Goal: Information Seeking & Learning: Learn about a topic

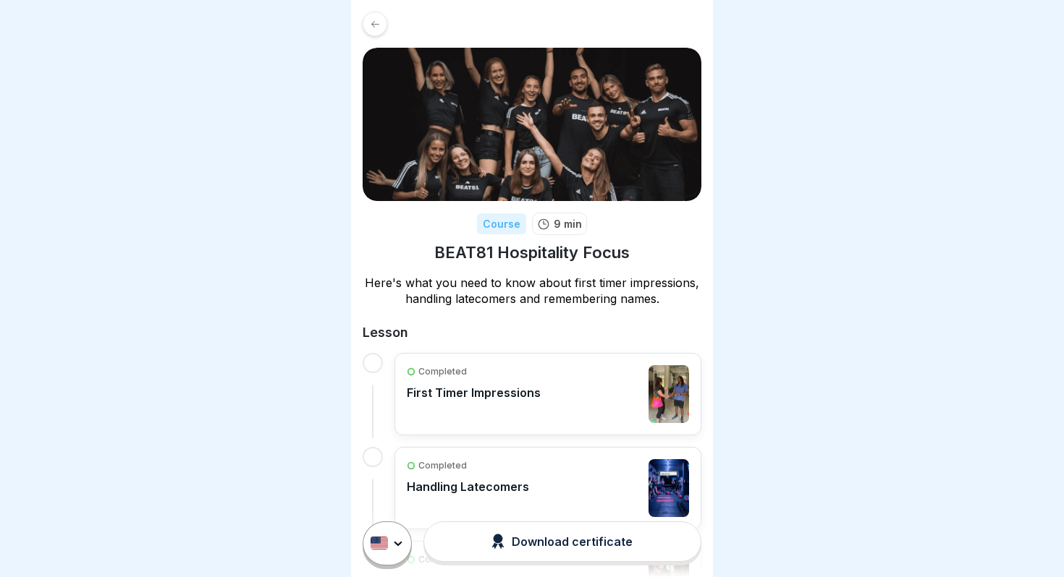
click at [509, 410] on div "Completed First Timer Impressions" at bounding box center [474, 394] width 134 height 58
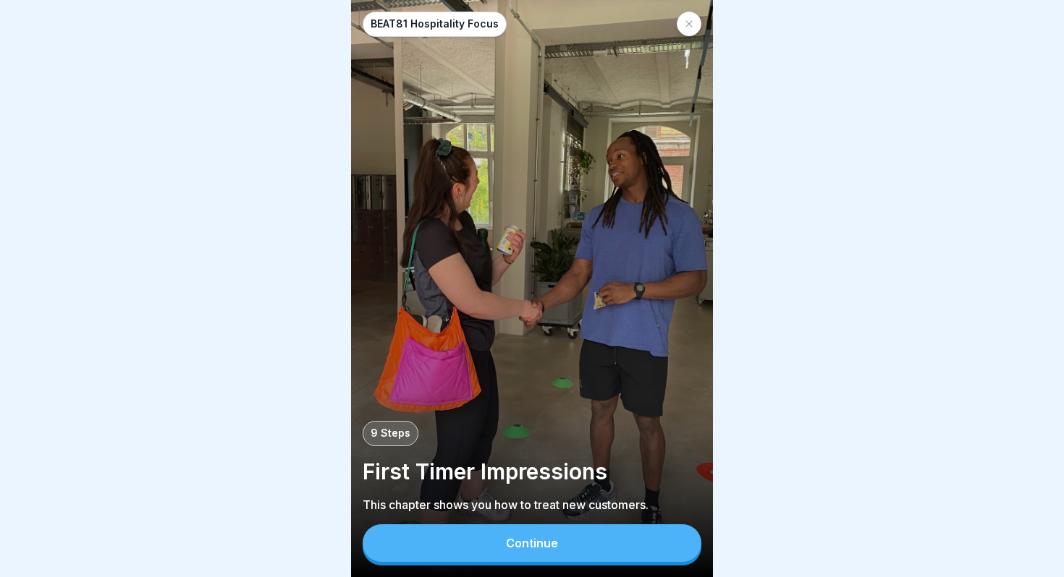
click at [595, 550] on button "Continue" at bounding box center [531, 544] width 339 height 38
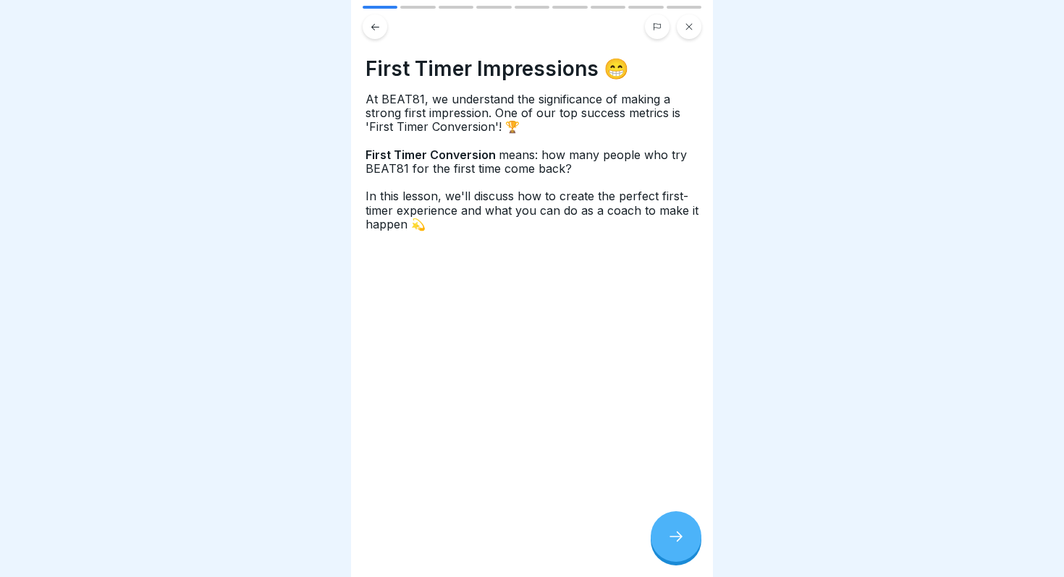
click at [688, 536] on div at bounding box center [675, 537] width 51 height 51
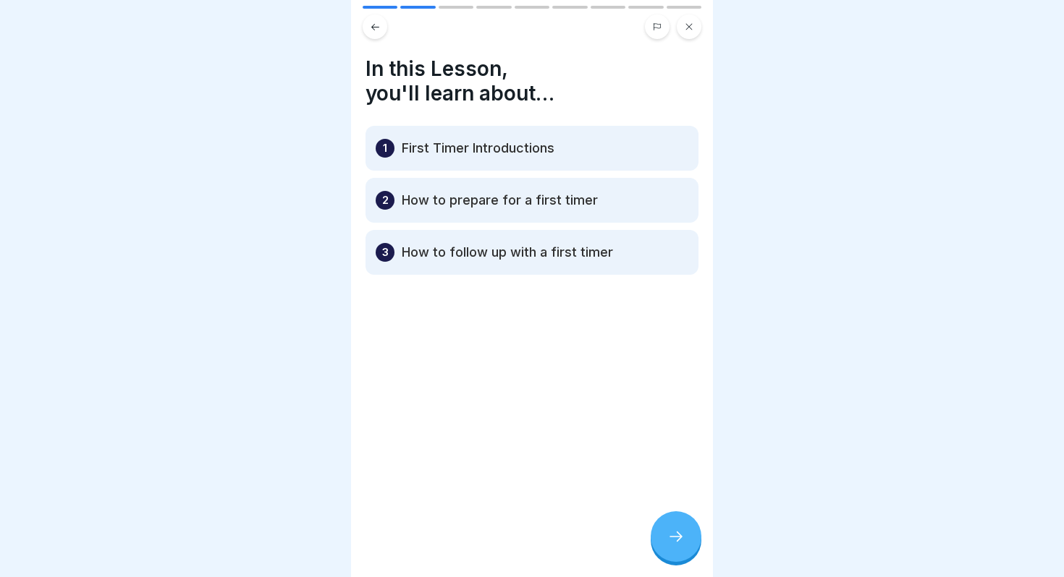
click at [688, 536] on div at bounding box center [675, 537] width 51 height 51
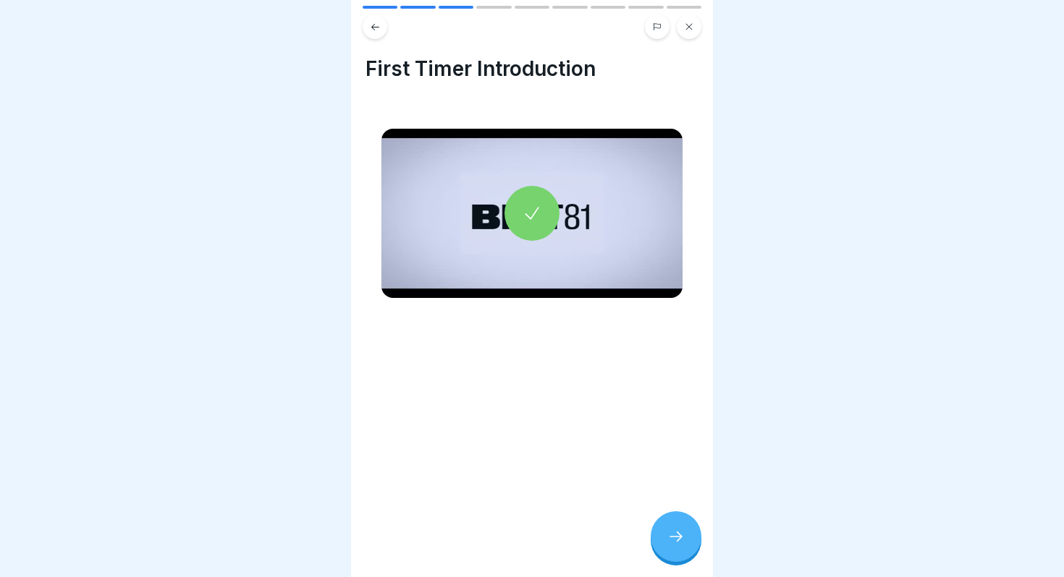
click at [688, 536] on div at bounding box center [675, 537] width 51 height 51
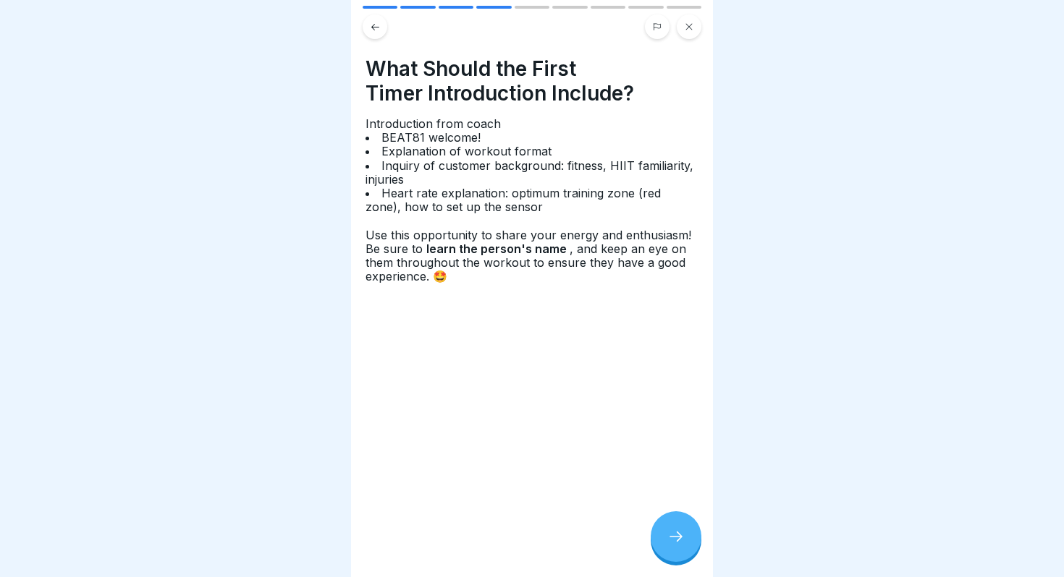
click at [688, 536] on div at bounding box center [675, 537] width 51 height 51
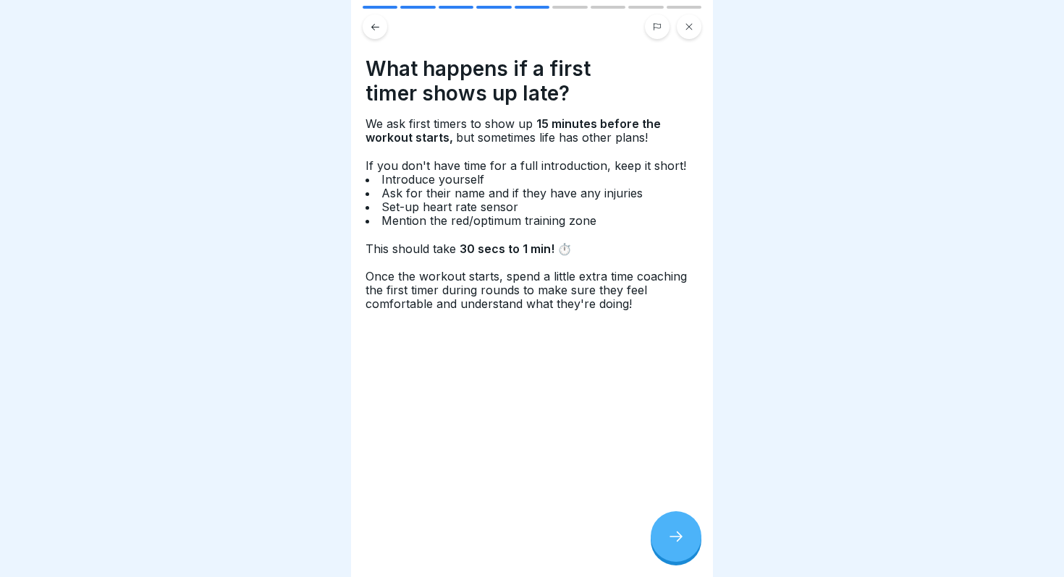
click at [688, 536] on div at bounding box center [675, 537] width 51 height 51
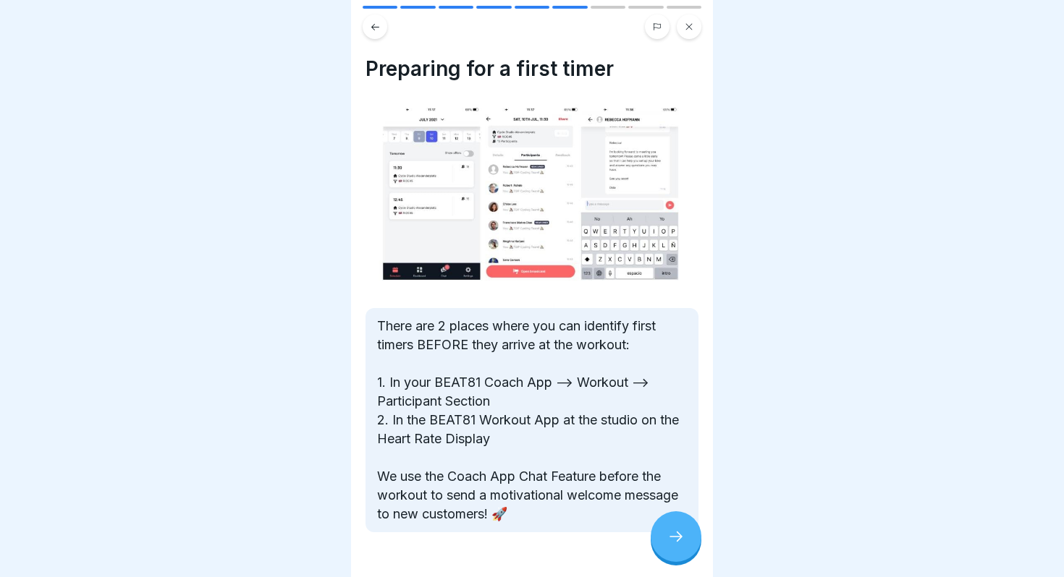
click at [688, 536] on div at bounding box center [675, 537] width 51 height 51
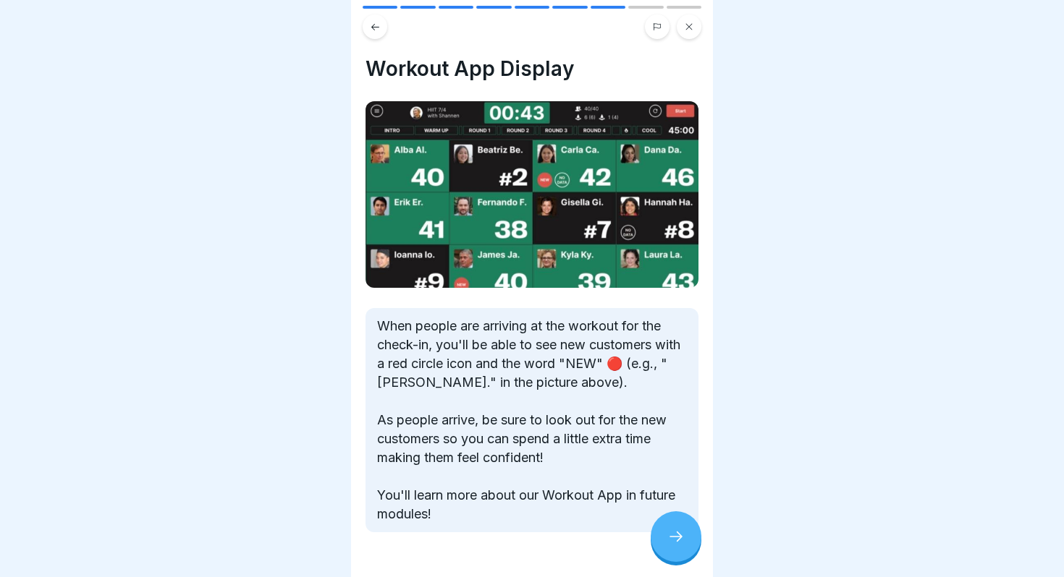
click at [688, 536] on div at bounding box center [675, 537] width 51 height 51
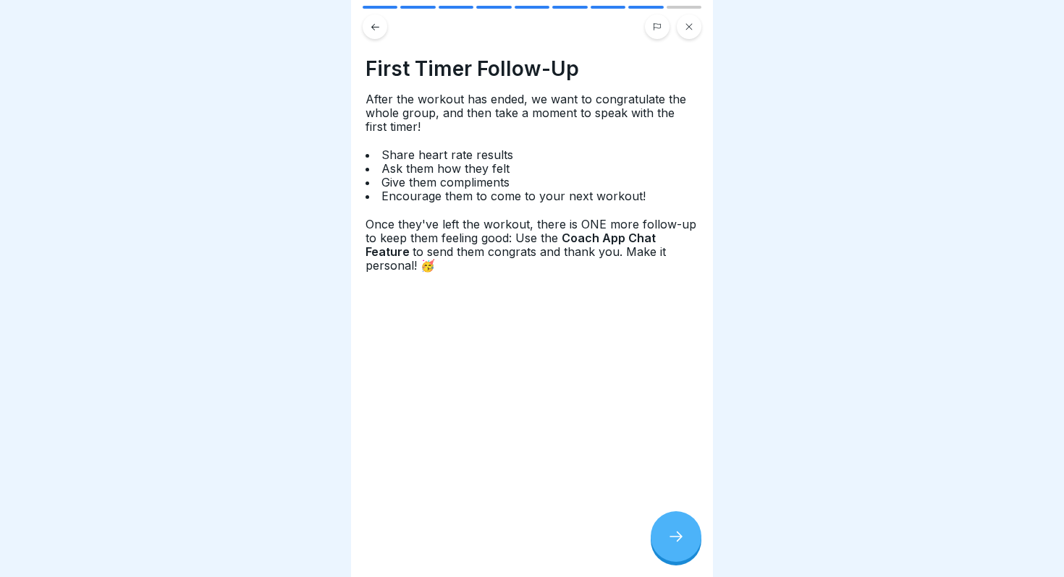
click at [688, 536] on div at bounding box center [675, 537] width 51 height 51
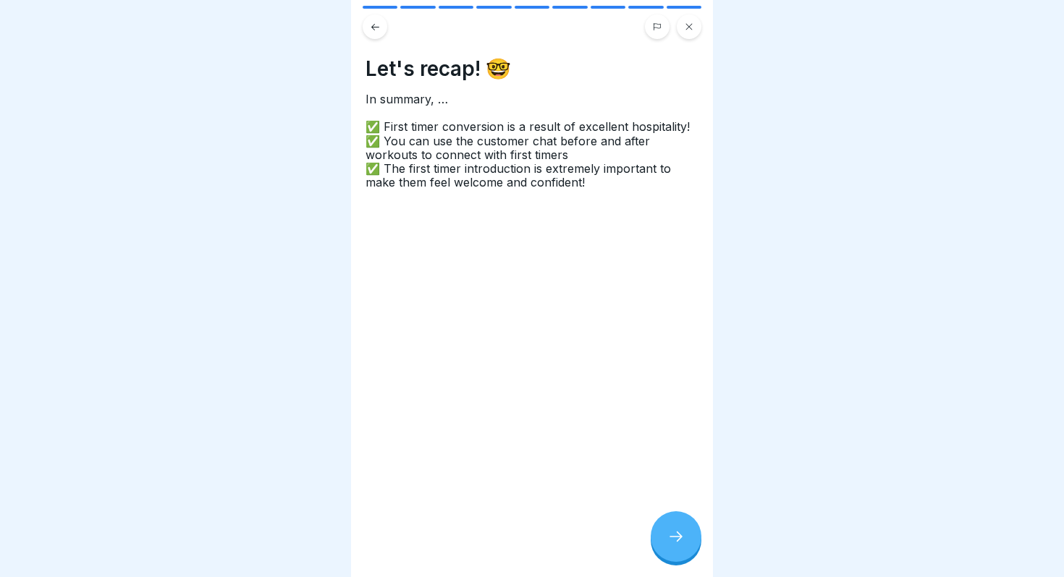
click at [688, 536] on div at bounding box center [675, 537] width 51 height 51
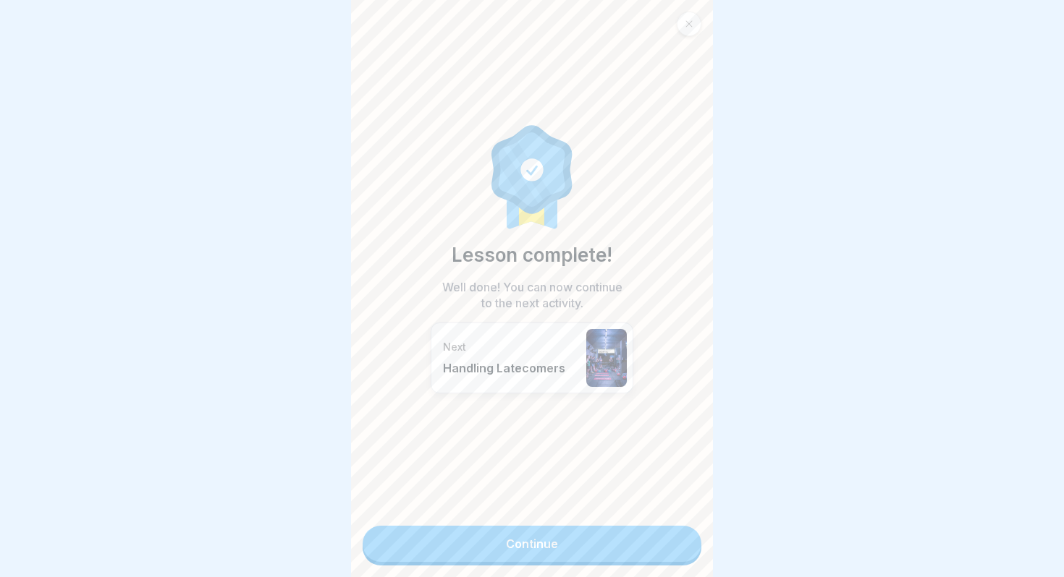
click at [688, 536] on link "Continue" at bounding box center [531, 544] width 339 height 36
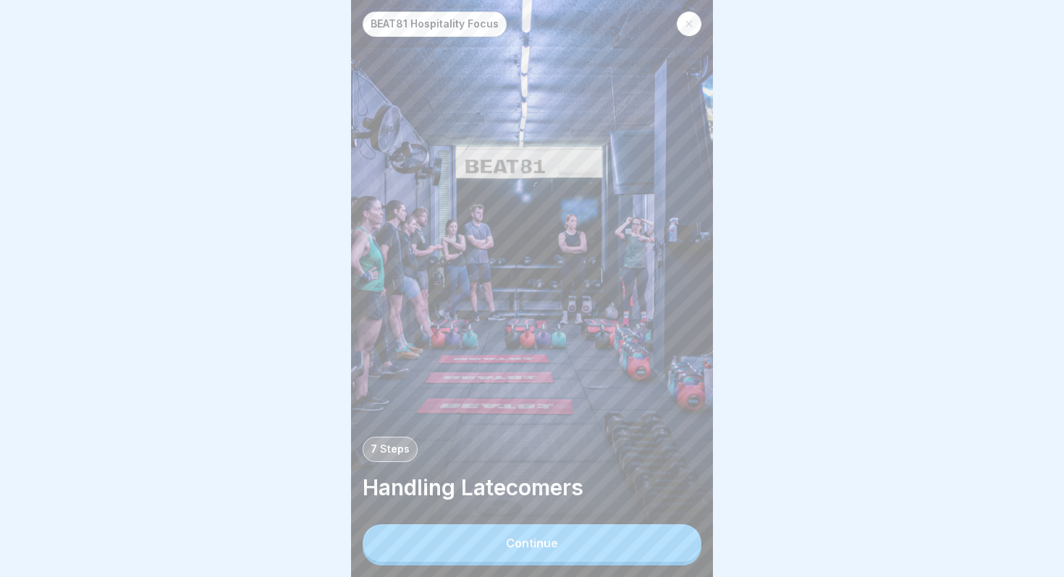
click at [679, 539] on button "Continue" at bounding box center [531, 544] width 339 height 38
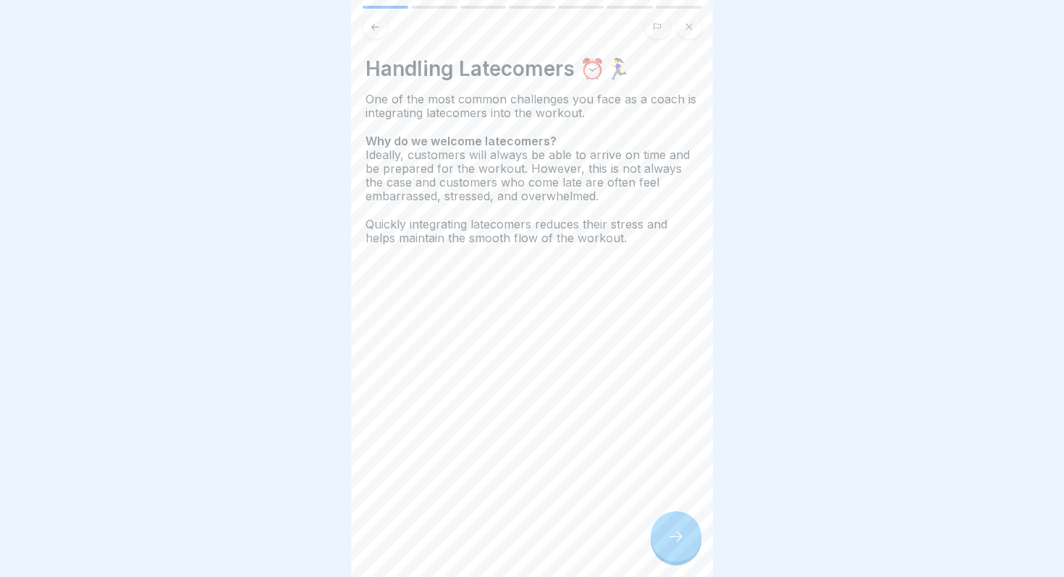
click at [679, 539] on icon at bounding box center [675, 537] width 13 height 10
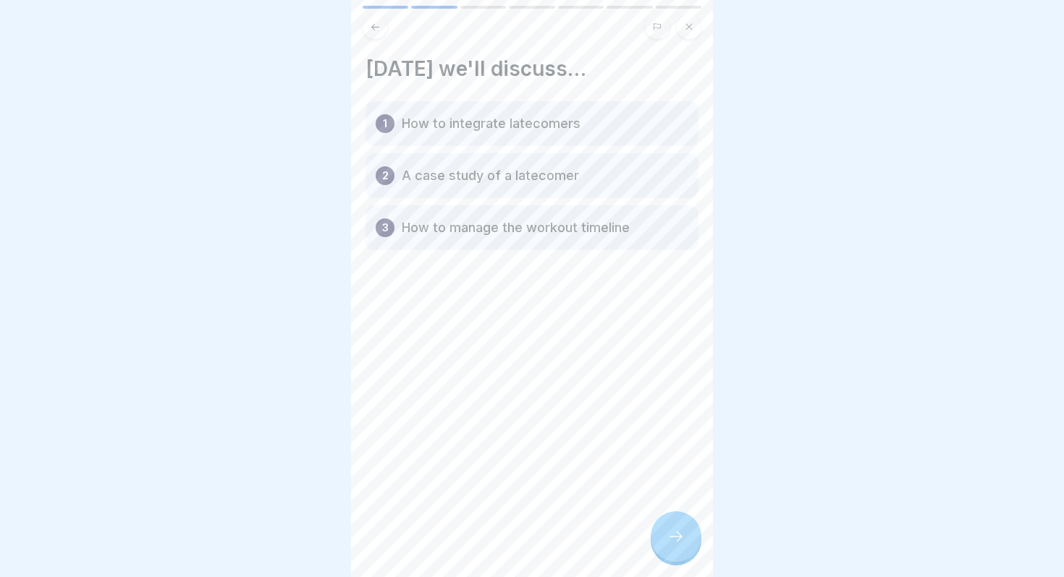
click at [679, 539] on icon at bounding box center [675, 537] width 13 height 10
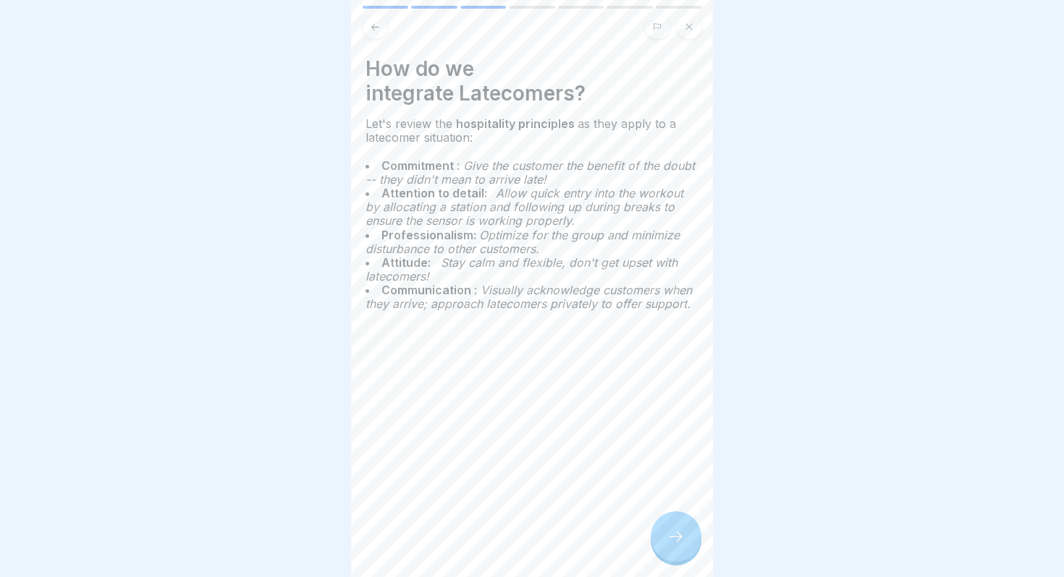
click at [679, 539] on icon at bounding box center [675, 537] width 13 height 10
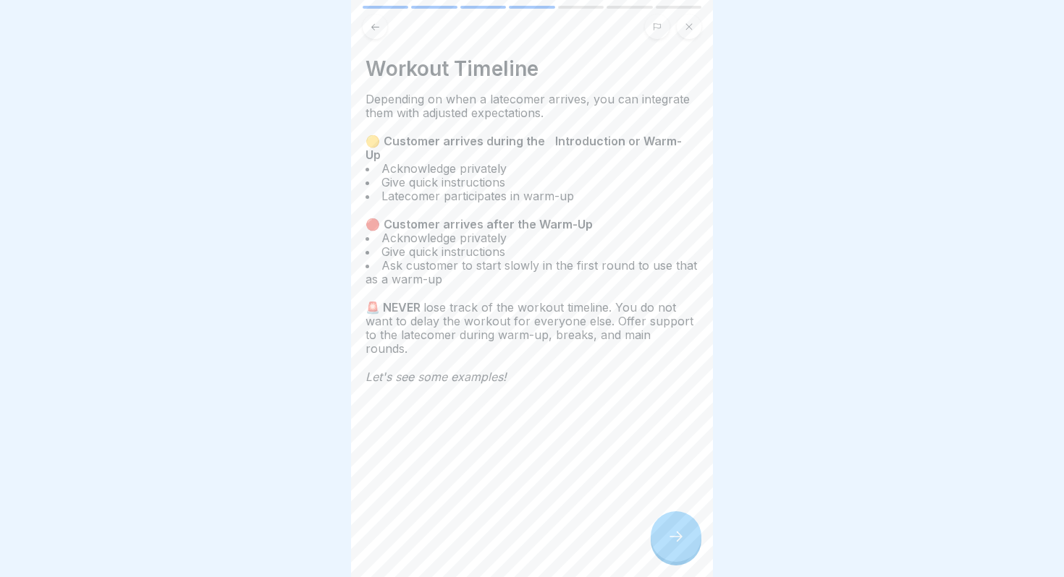
click at [679, 539] on icon at bounding box center [675, 537] width 13 height 10
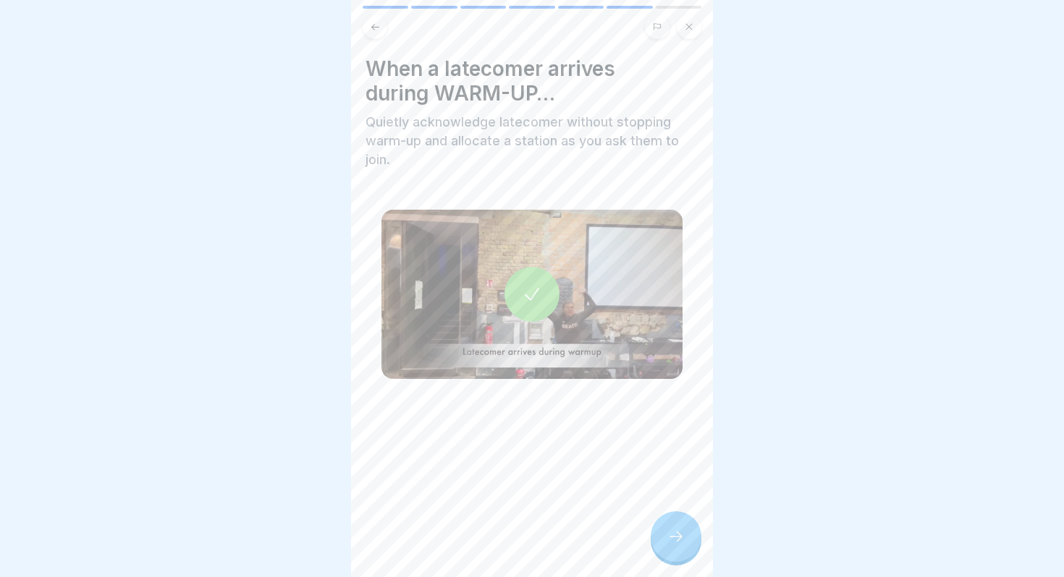
click at [679, 539] on icon at bounding box center [675, 537] width 13 height 10
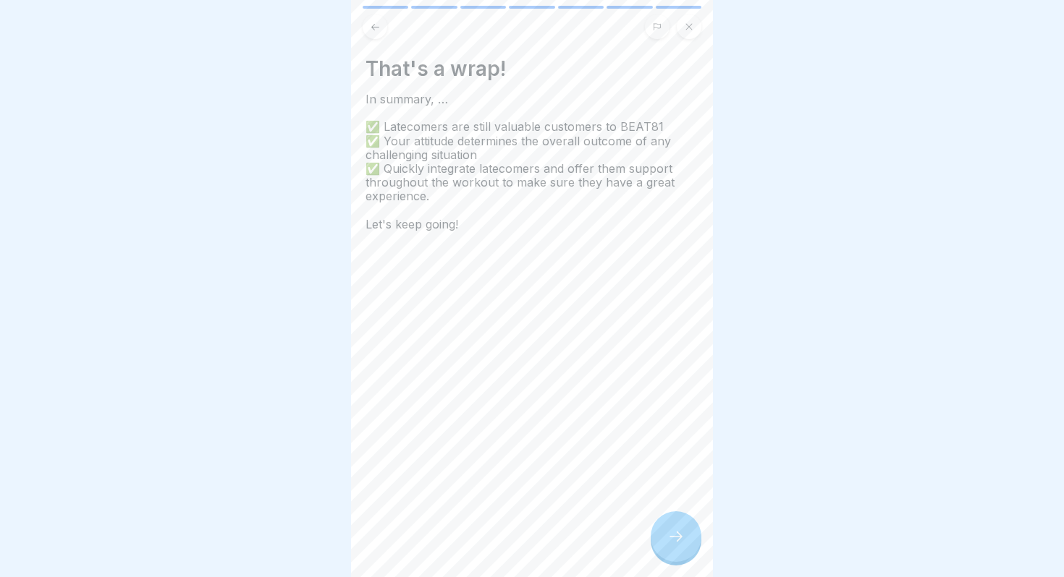
click at [679, 539] on icon at bounding box center [675, 536] width 17 height 17
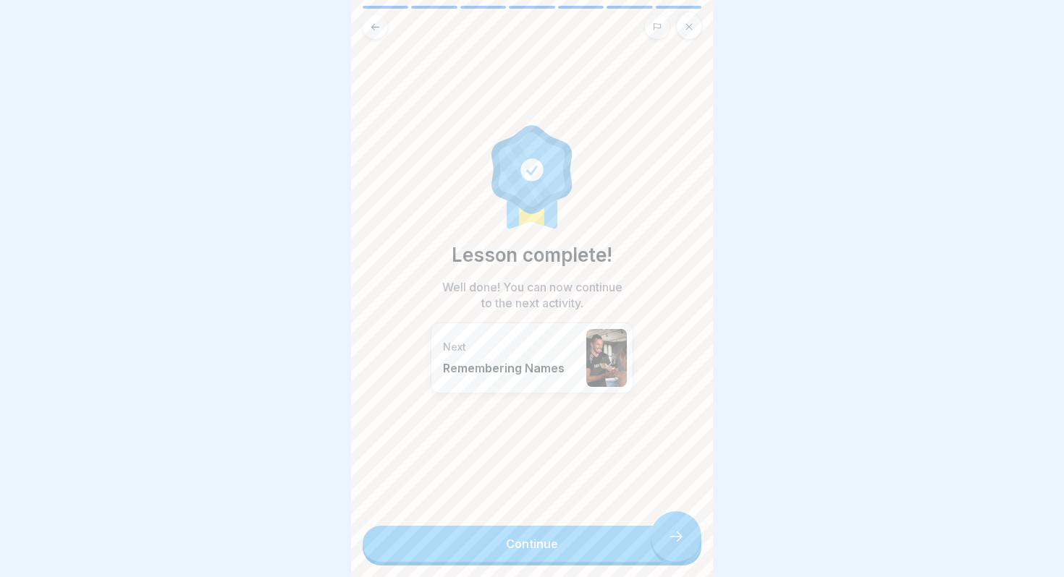
click at [679, 539] on link "Continue" at bounding box center [531, 544] width 339 height 36
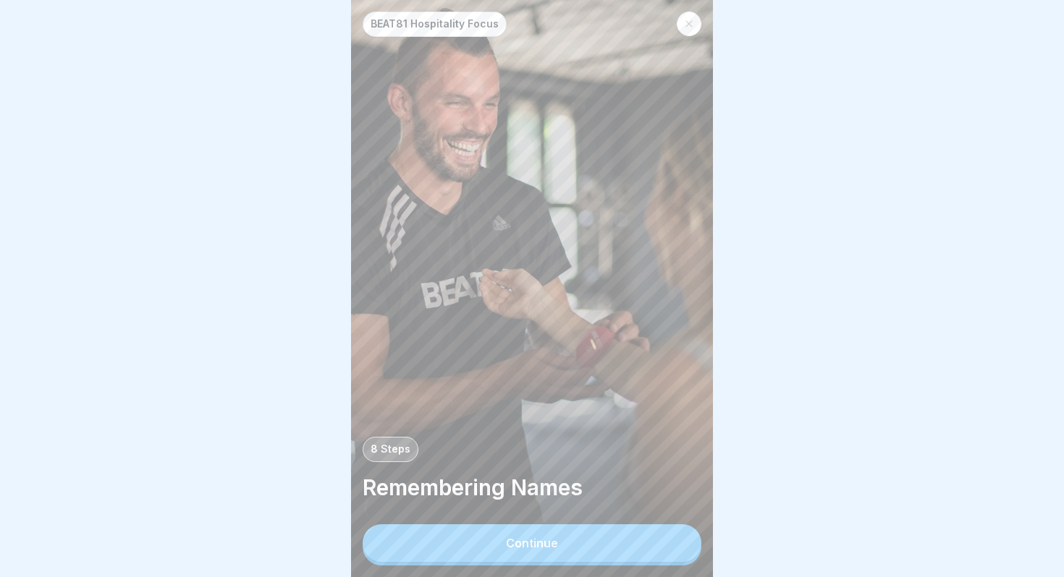
click at [679, 539] on button "Continue" at bounding box center [531, 544] width 339 height 38
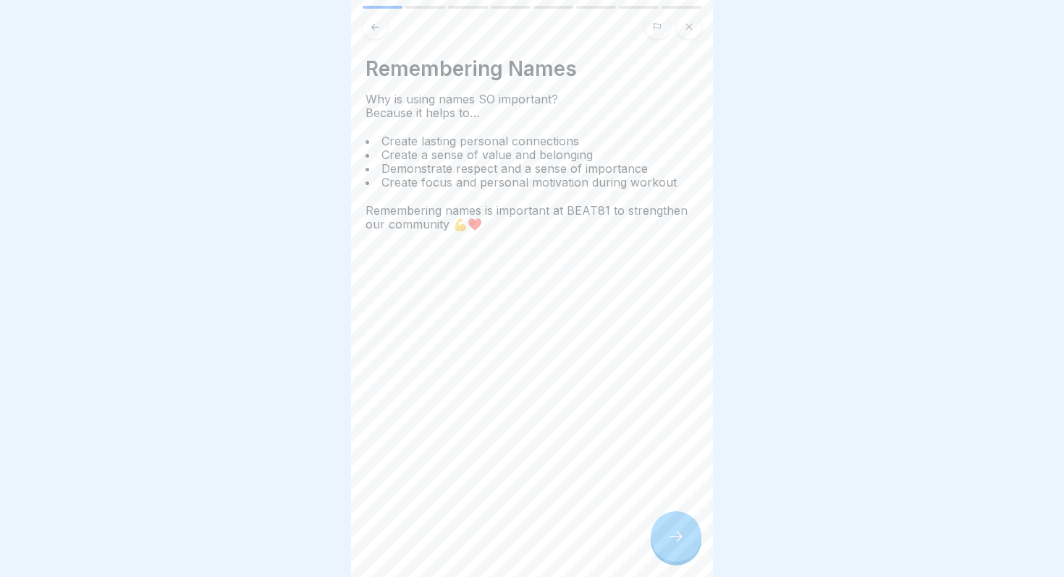
click at [679, 539] on icon at bounding box center [675, 536] width 17 height 17
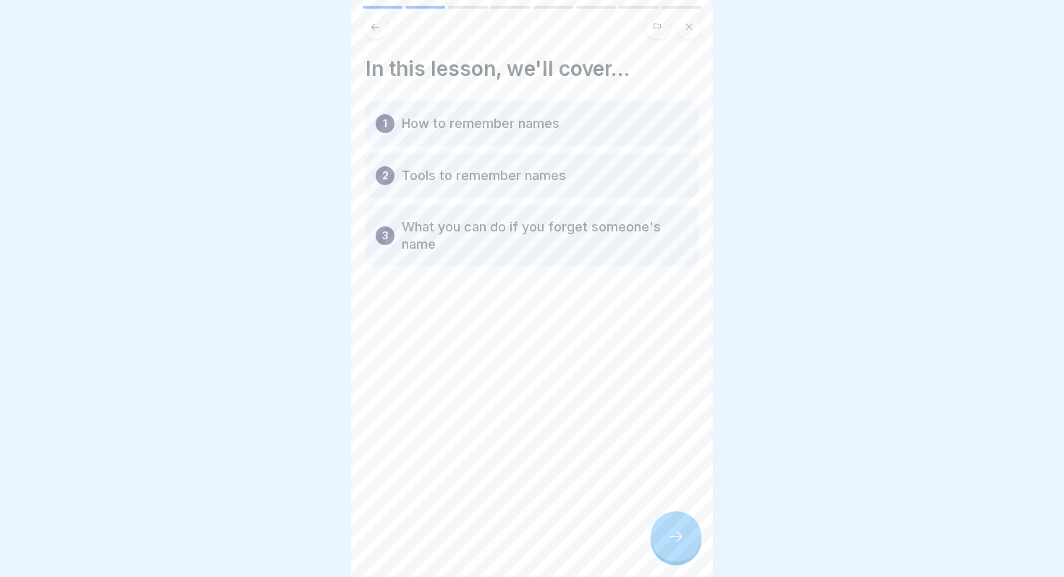
click at [679, 539] on icon at bounding box center [675, 537] width 13 height 10
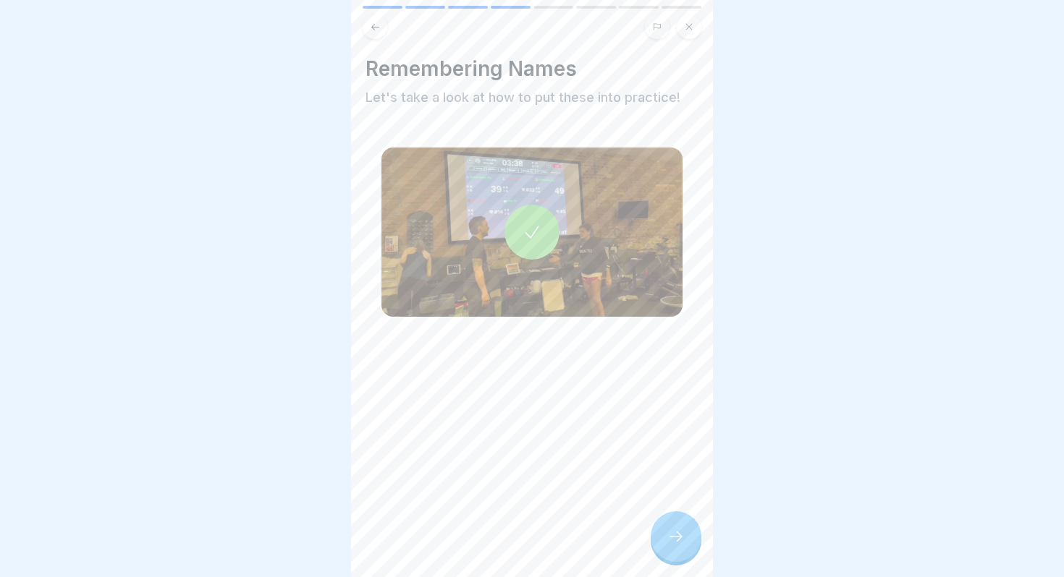
click at [679, 539] on icon at bounding box center [675, 537] width 13 height 10
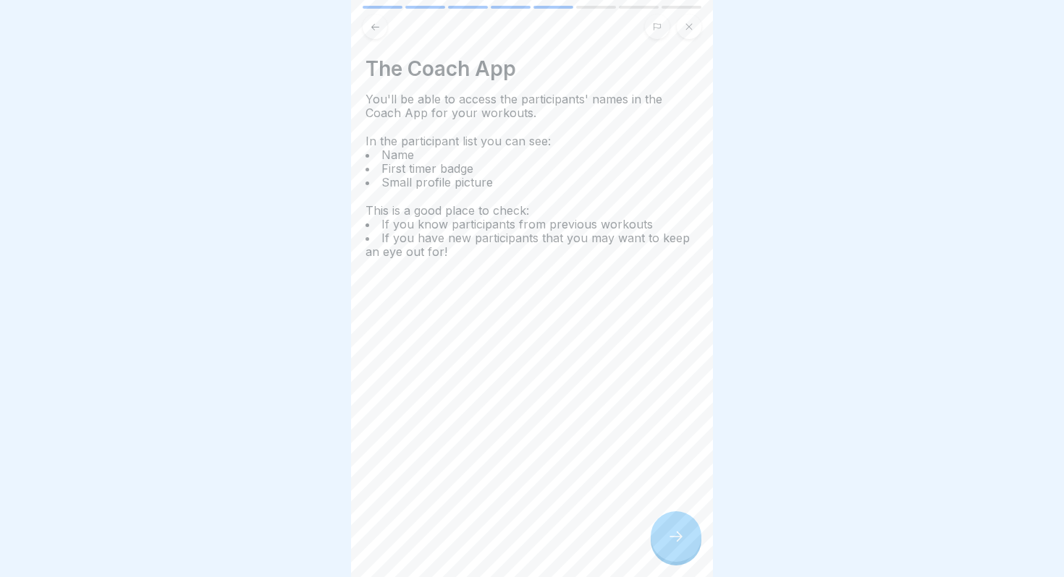
click at [679, 539] on icon at bounding box center [675, 536] width 17 height 17
click at [679, 539] on icon at bounding box center [675, 537] width 13 height 10
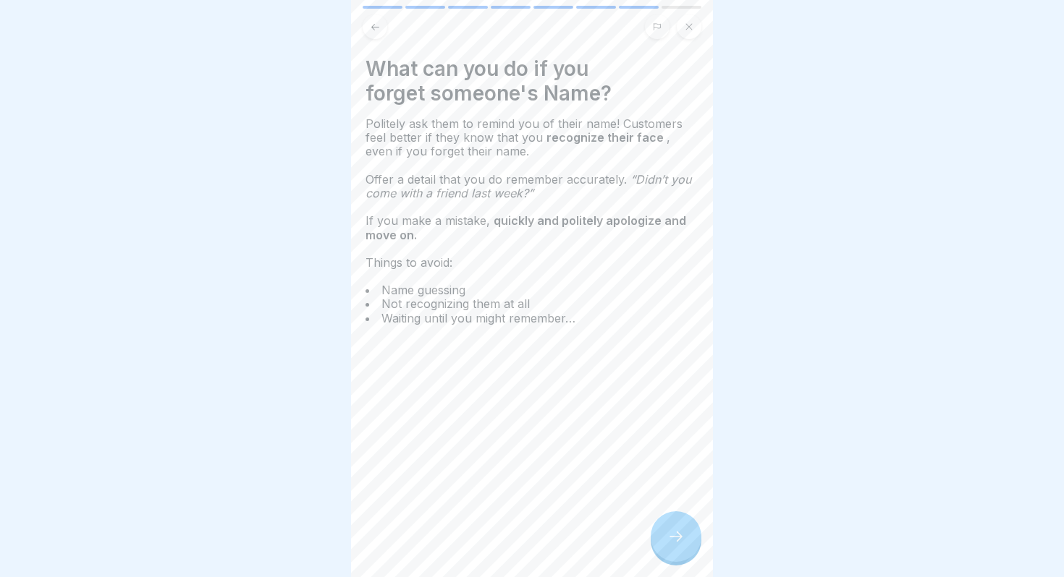
click at [679, 539] on icon at bounding box center [675, 536] width 17 height 17
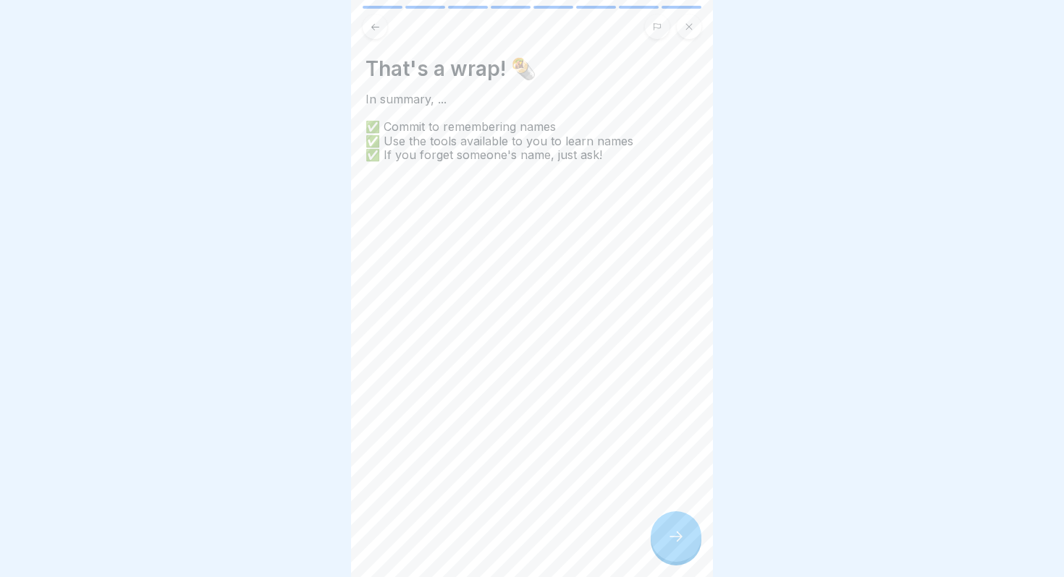
click at [679, 539] on icon at bounding box center [675, 536] width 17 height 17
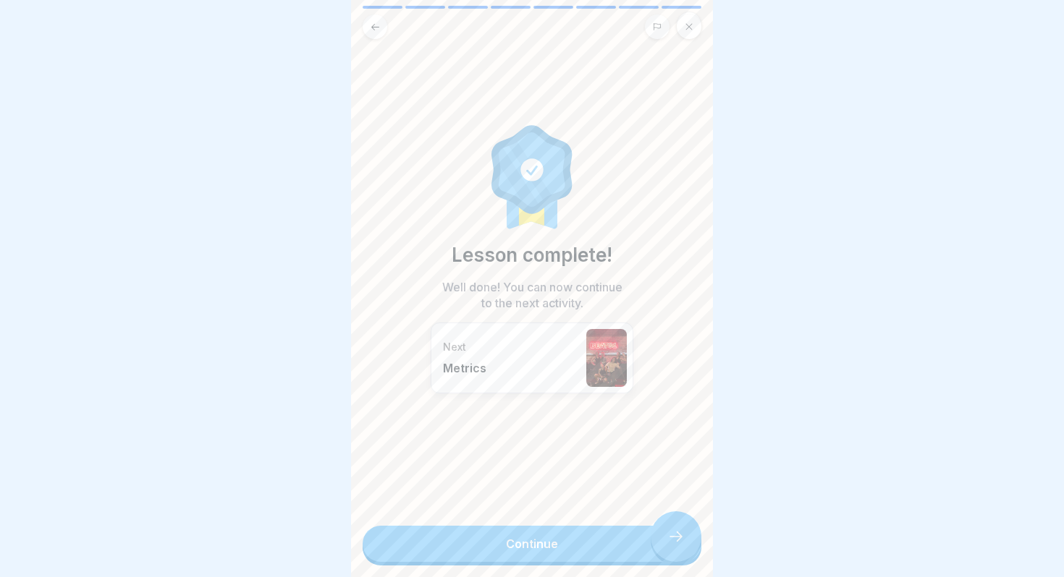
click at [679, 539] on link "Continue" at bounding box center [531, 544] width 339 height 36
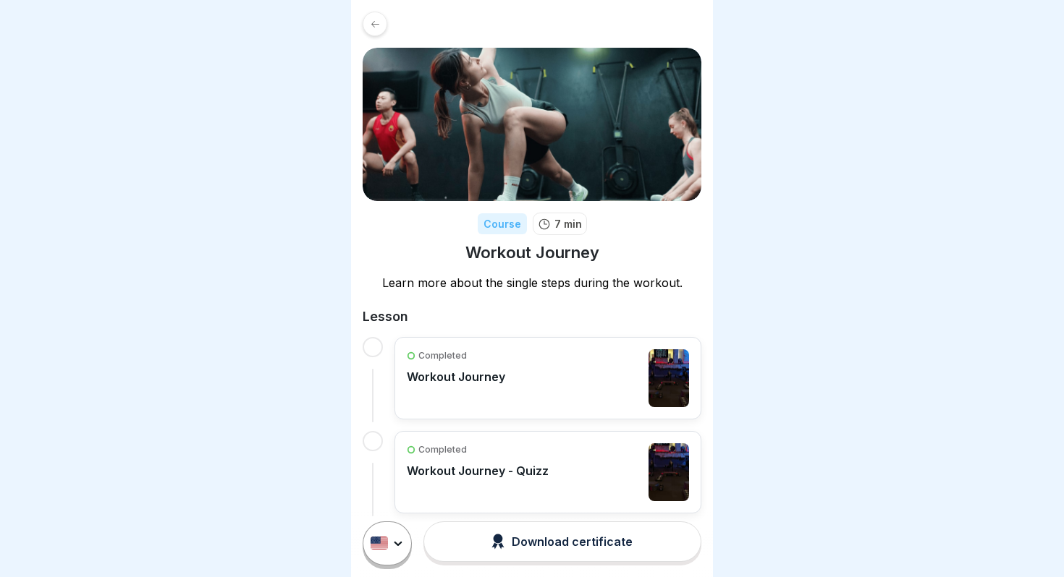
scroll to position [26, 0]
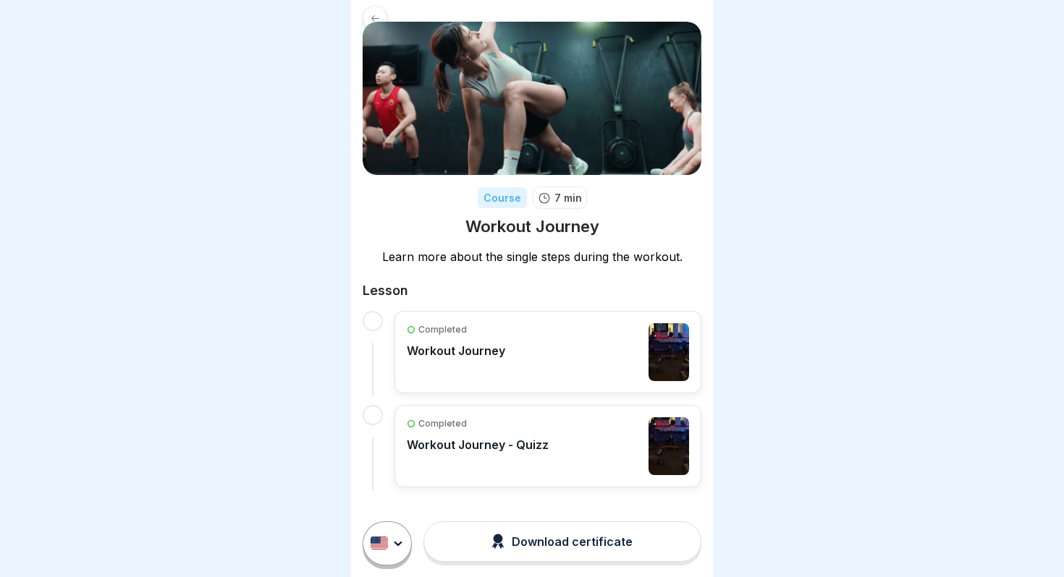
click at [572, 344] on div "Completed Workout Journey" at bounding box center [548, 352] width 282 height 58
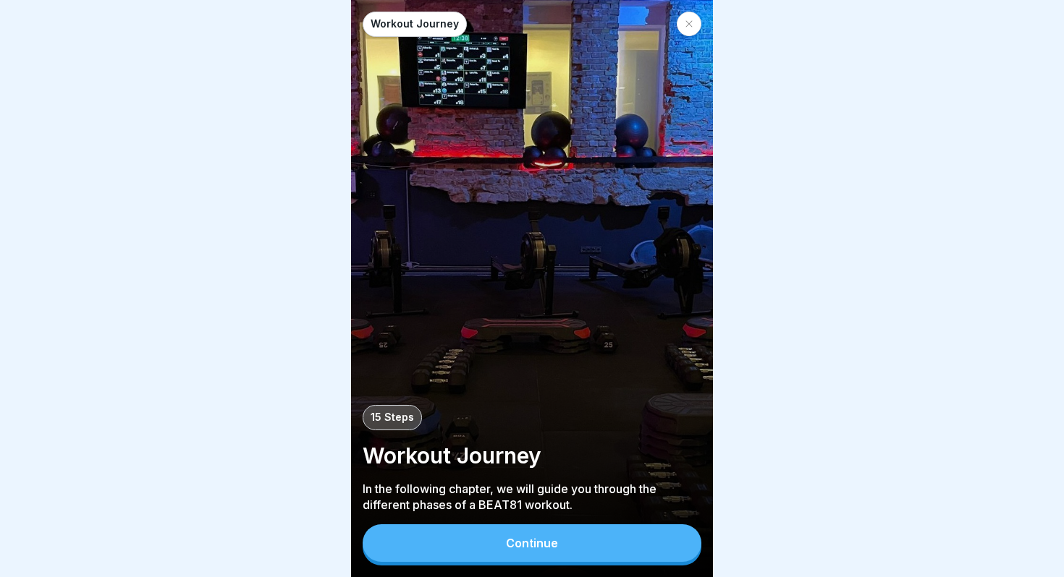
click at [591, 550] on button "Continue" at bounding box center [531, 544] width 339 height 38
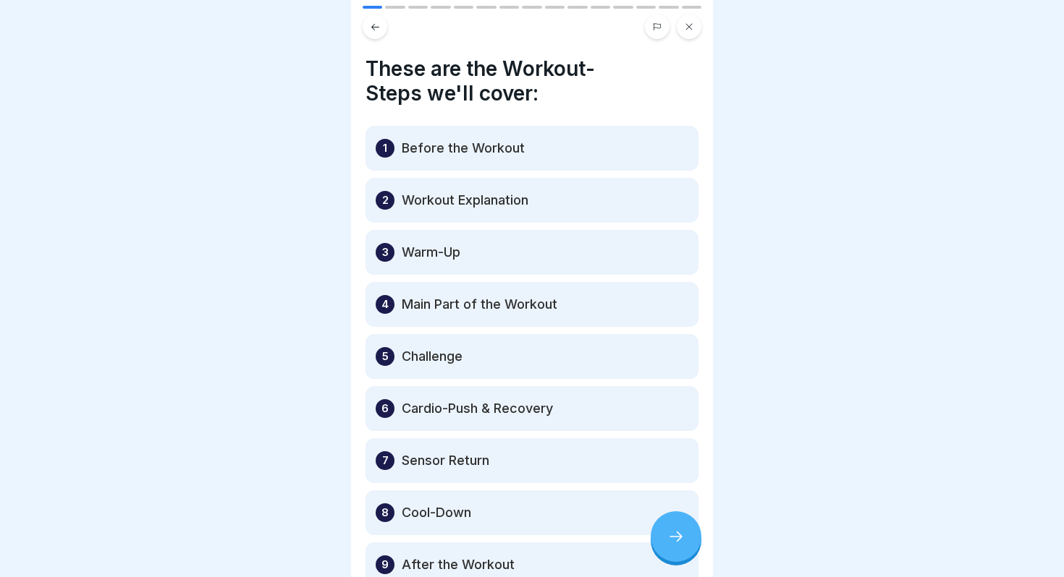
click at [671, 535] on icon at bounding box center [675, 536] width 17 height 17
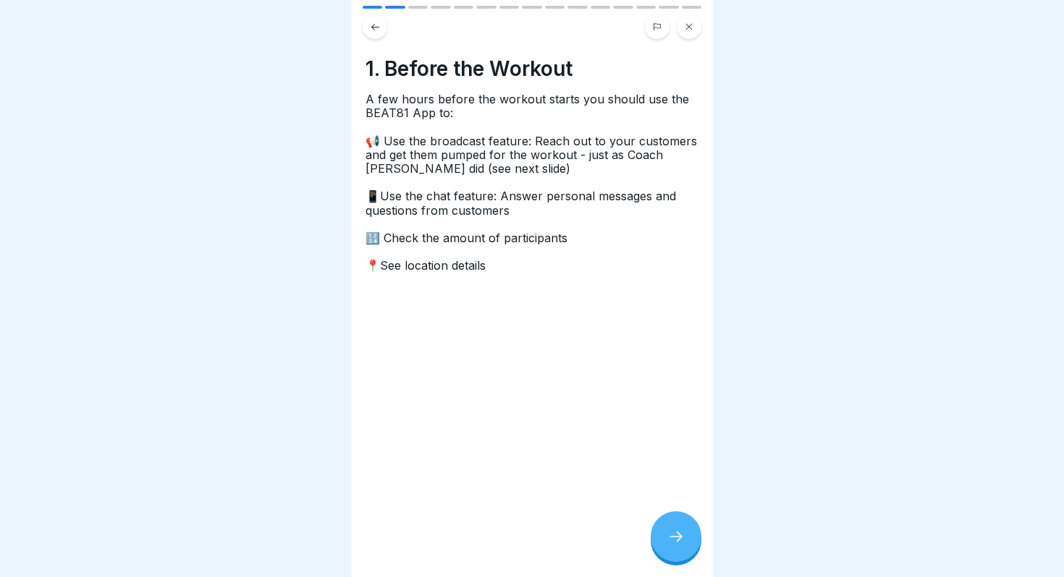
click at [671, 535] on icon at bounding box center [675, 536] width 17 height 17
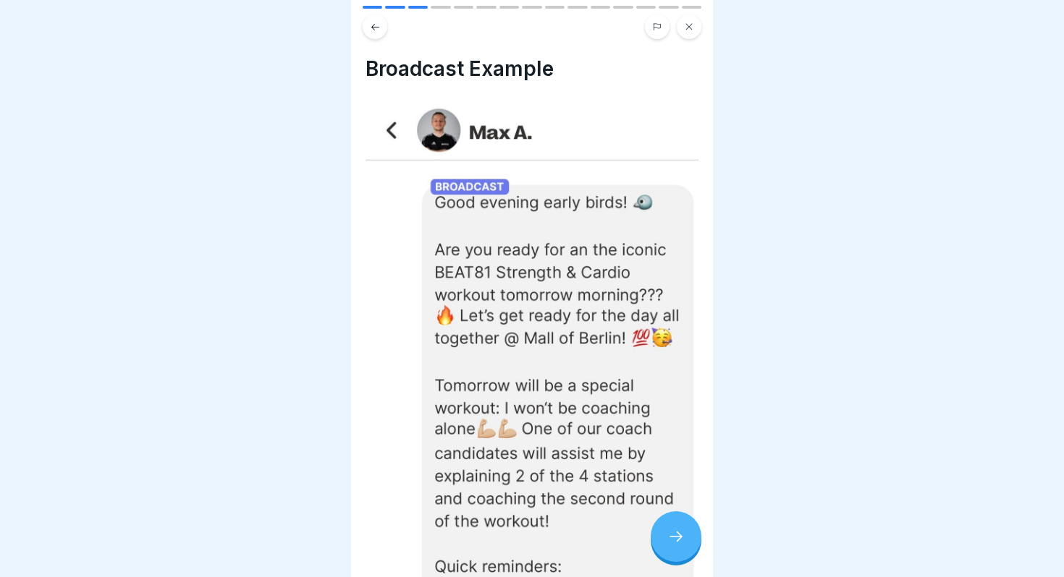
click at [671, 535] on icon at bounding box center [675, 536] width 17 height 17
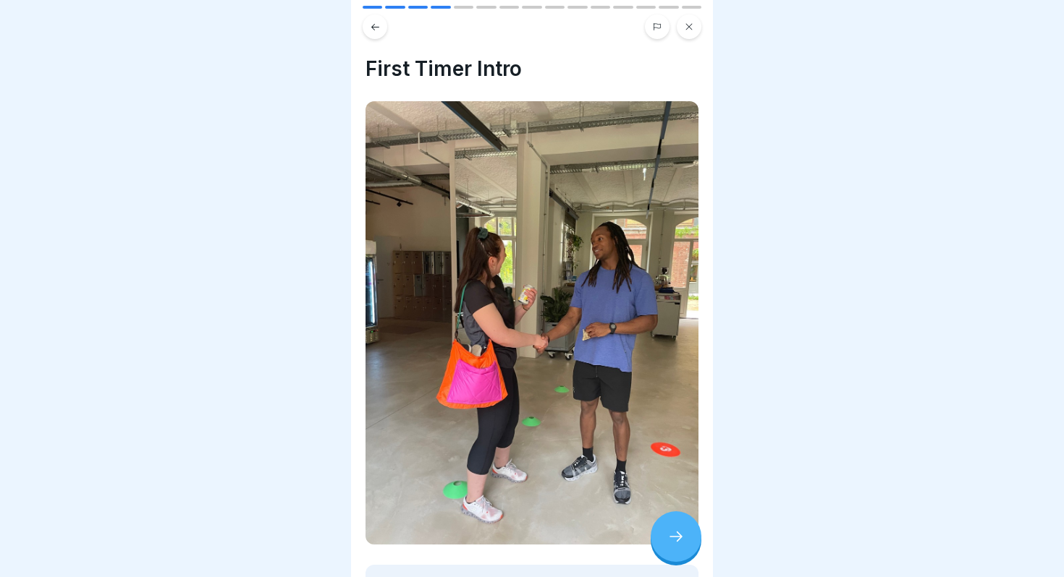
click at [670, 523] on div at bounding box center [675, 537] width 51 height 51
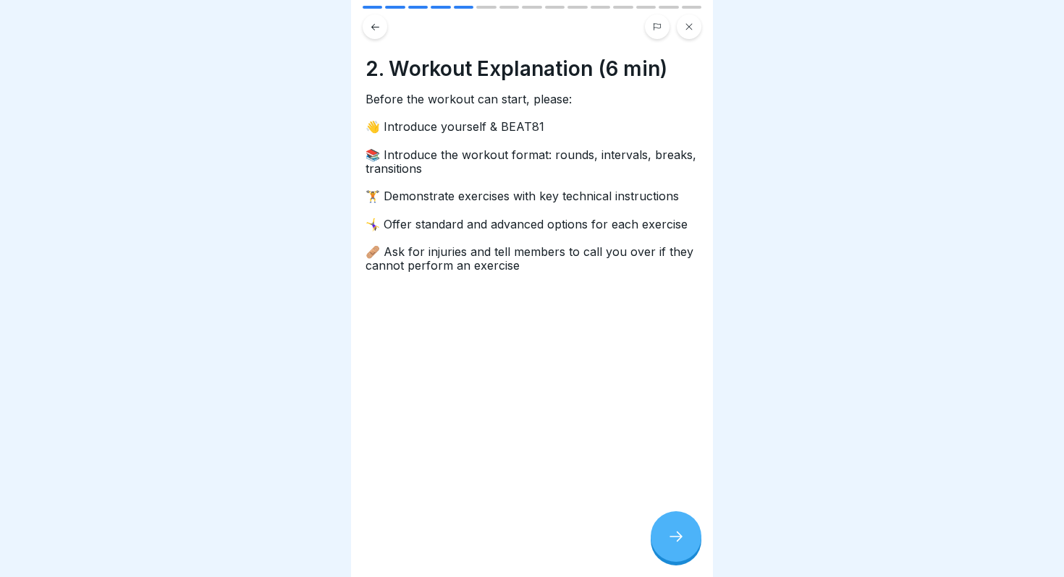
click at [682, 541] on icon at bounding box center [675, 536] width 17 height 17
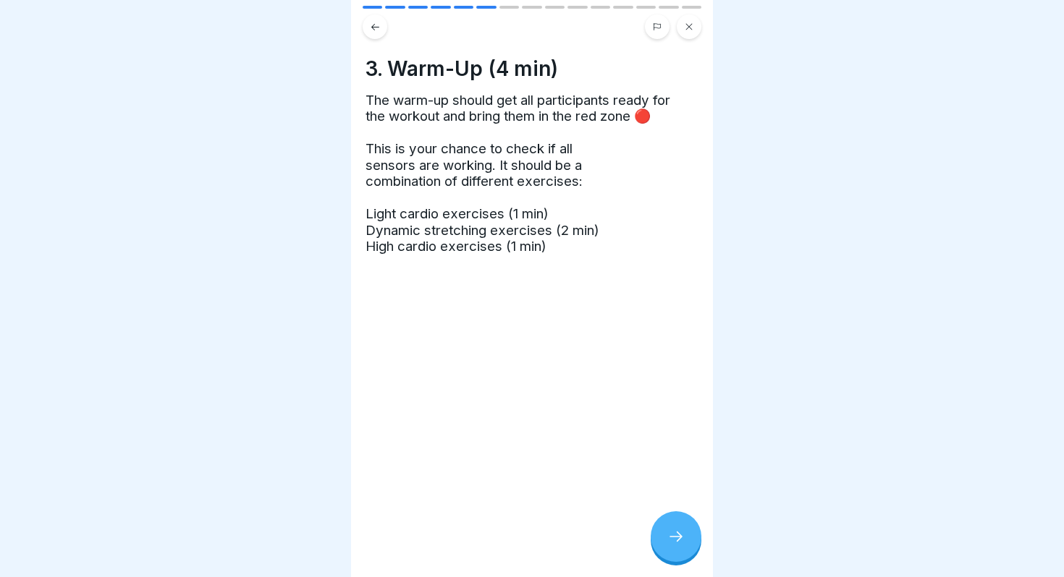
click at [682, 541] on icon at bounding box center [675, 536] width 17 height 17
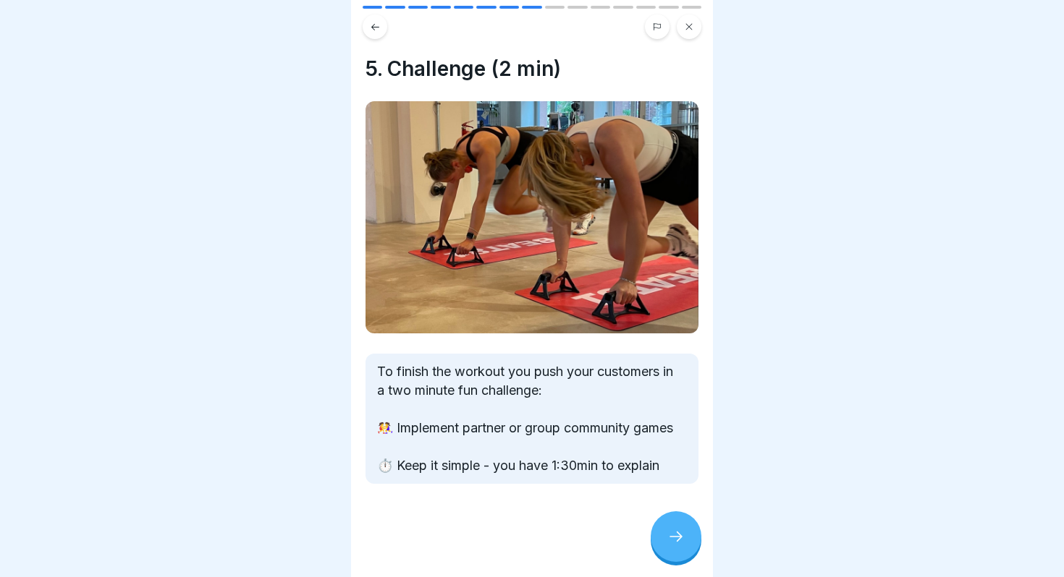
click at [682, 541] on icon at bounding box center [675, 536] width 17 height 17
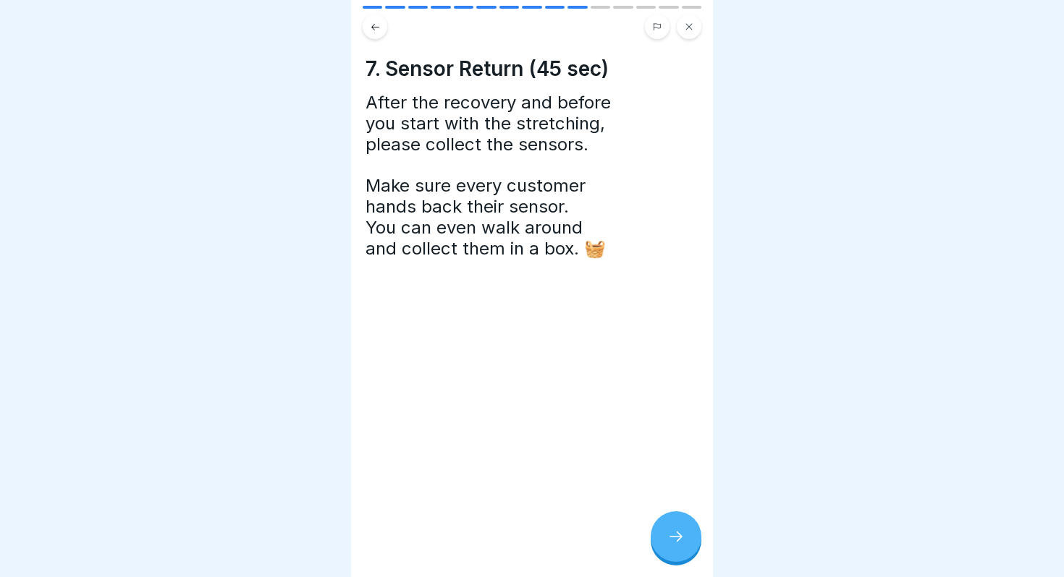
click at [381, 35] on button at bounding box center [374, 26] width 25 height 25
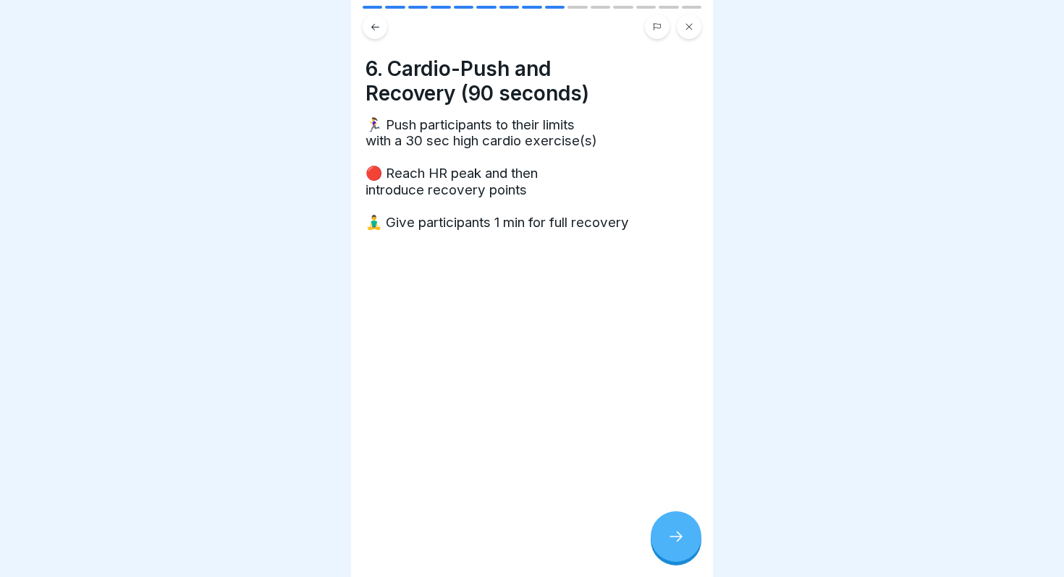
click at [376, 23] on icon at bounding box center [375, 27] width 11 height 11
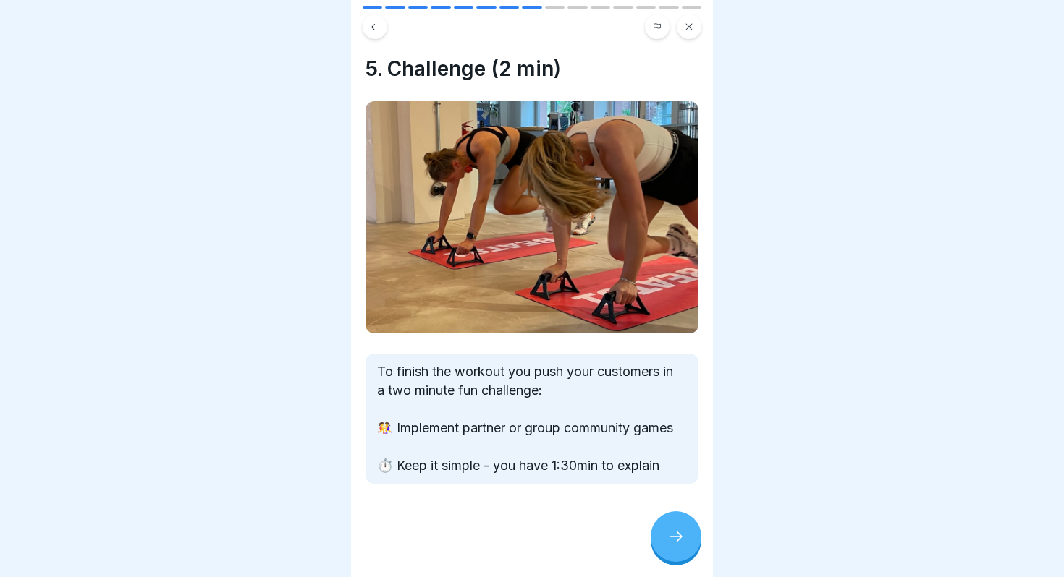
click at [674, 547] on div at bounding box center [675, 537] width 51 height 51
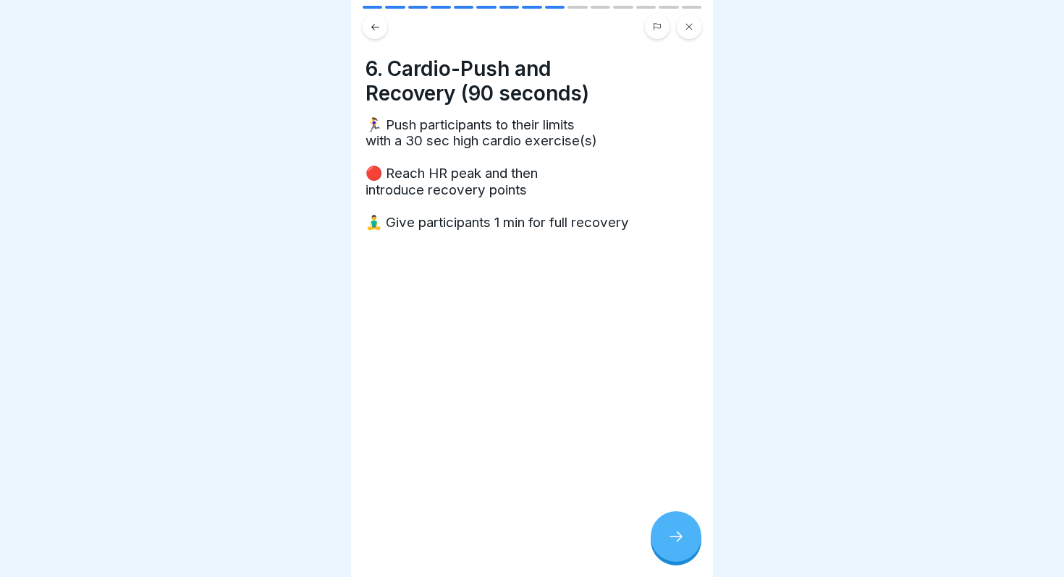
click at [674, 547] on div at bounding box center [675, 537] width 51 height 51
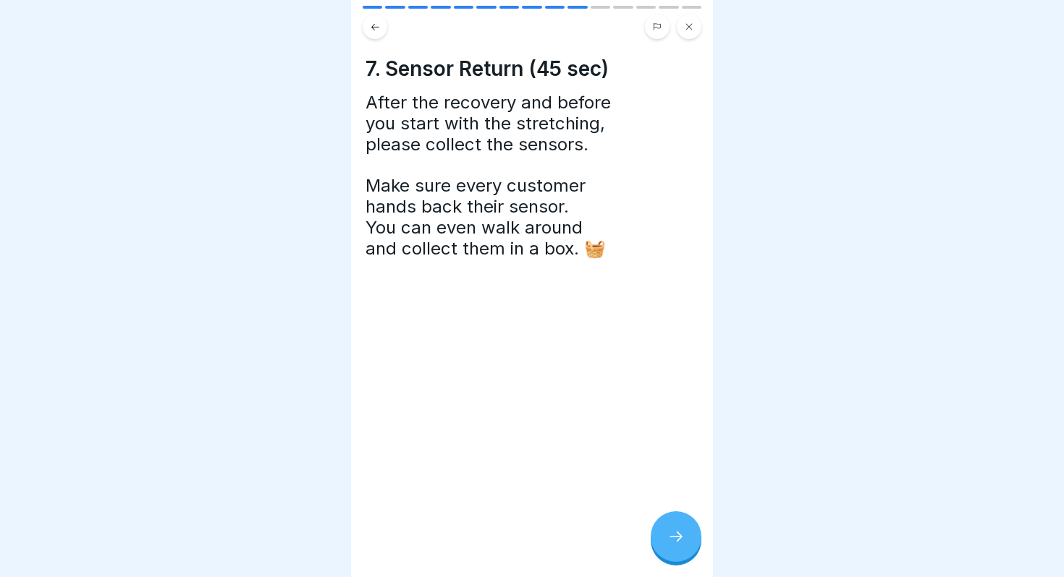
click at [674, 547] on div at bounding box center [675, 537] width 51 height 51
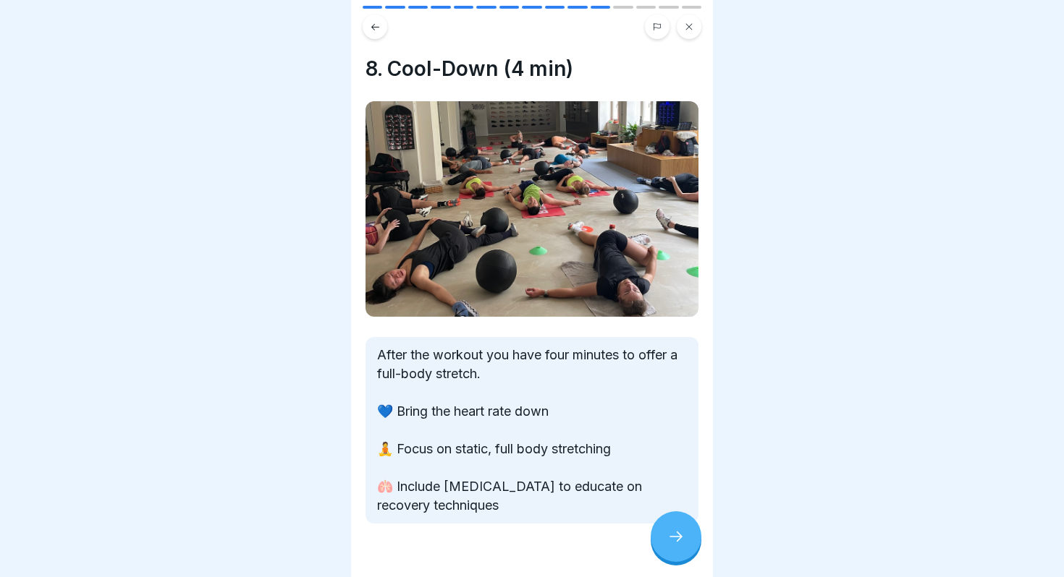
click at [674, 547] on div at bounding box center [675, 537] width 51 height 51
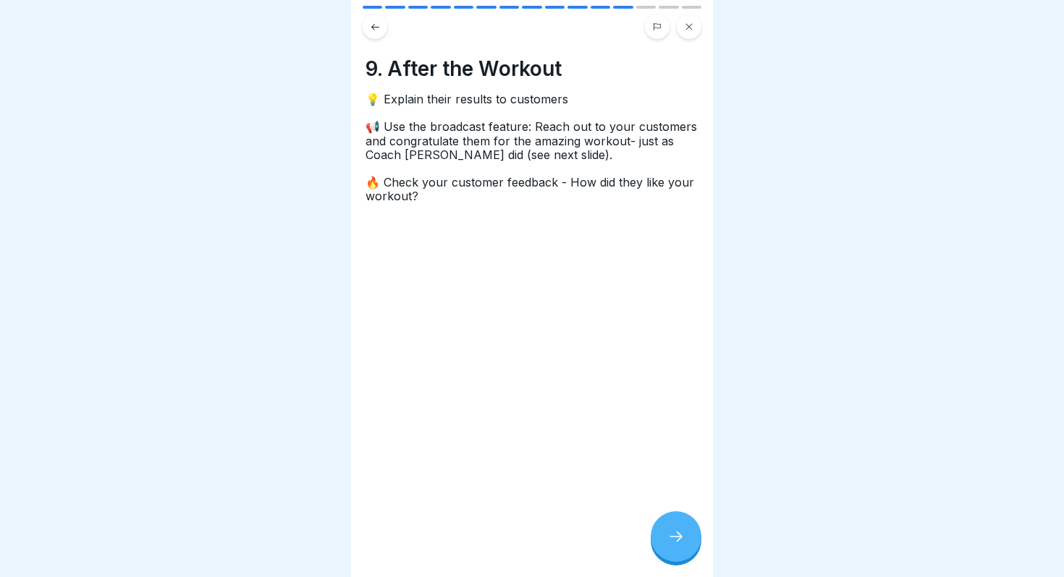
click at [674, 547] on div at bounding box center [675, 537] width 51 height 51
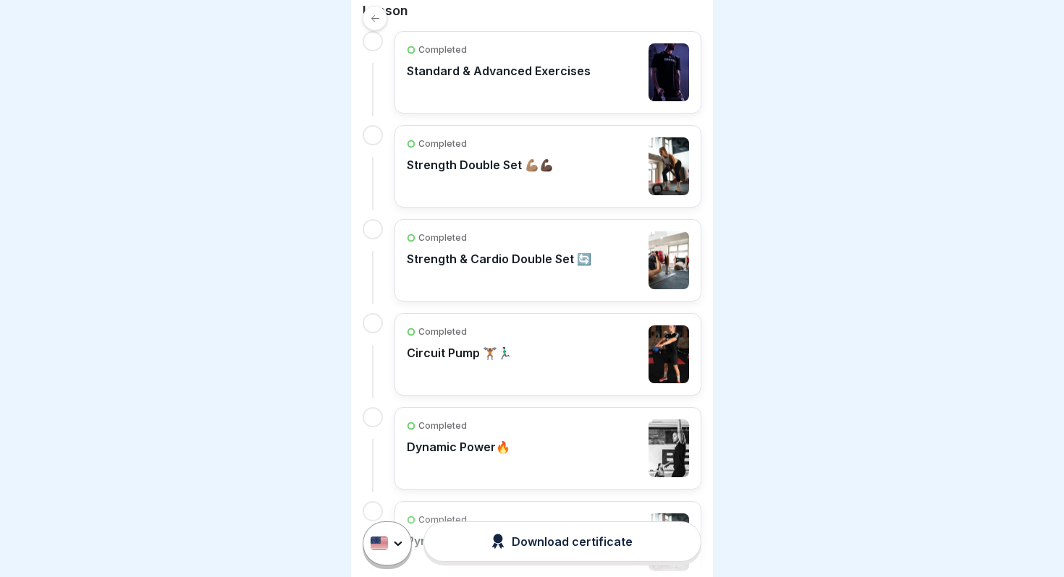
scroll to position [496, 0]
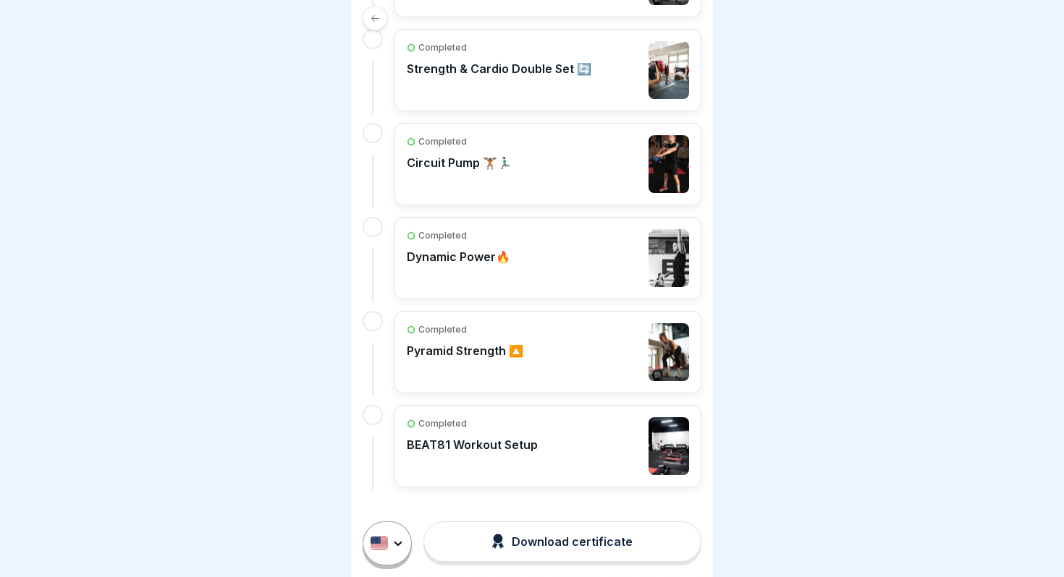
click at [569, 354] on div "Completed Pyramid Strength 🔼" at bounding box center [548, 352] width 282 height 58
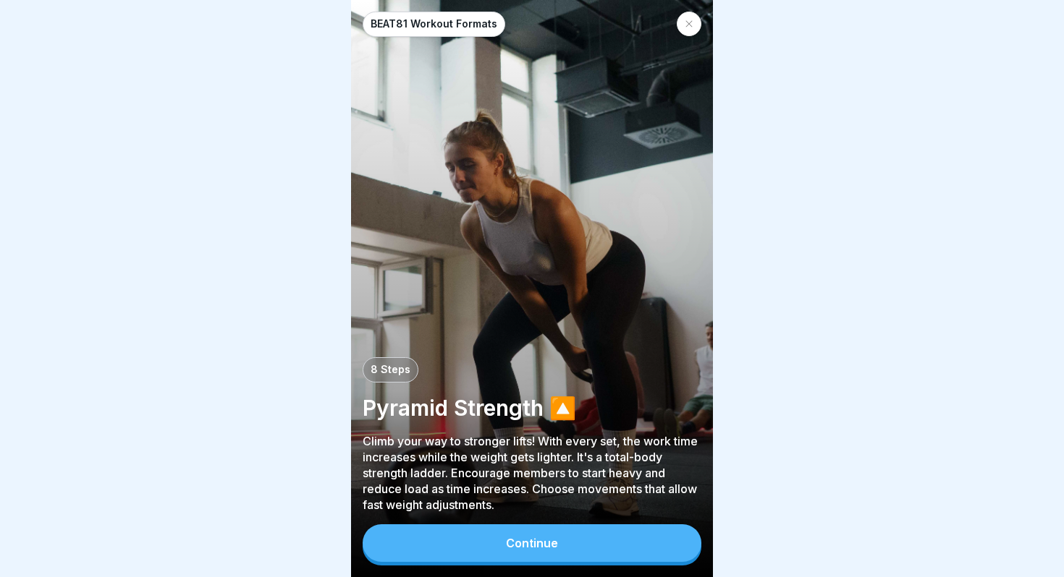
click at [577, 535] on button "Continue" at bounding box center [531, 544] width 339 height 38
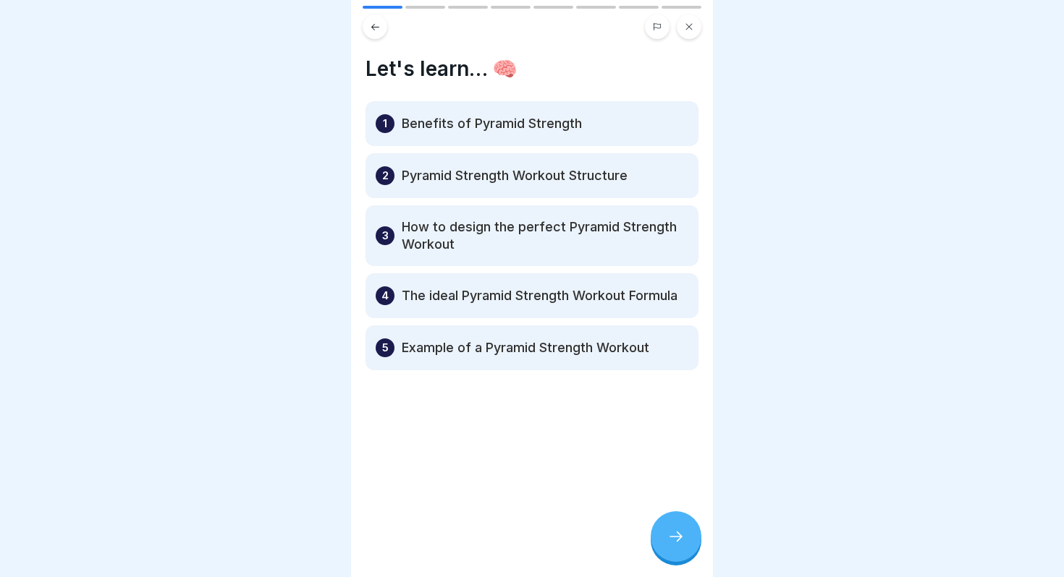
click at [660, 540] on div at bounding box center [675, 537] width 51 height 51
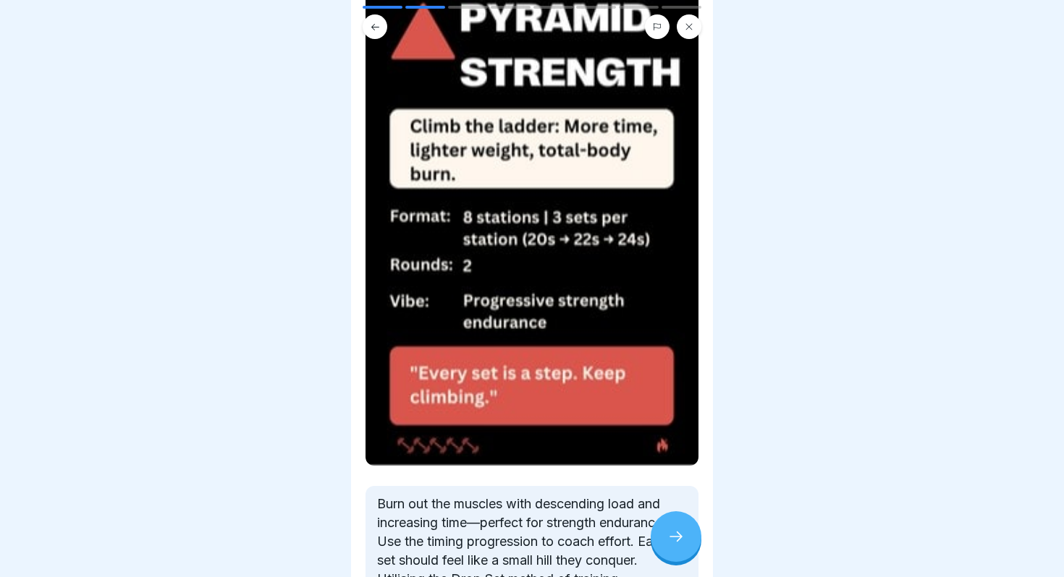
scroll to position [34, 0]
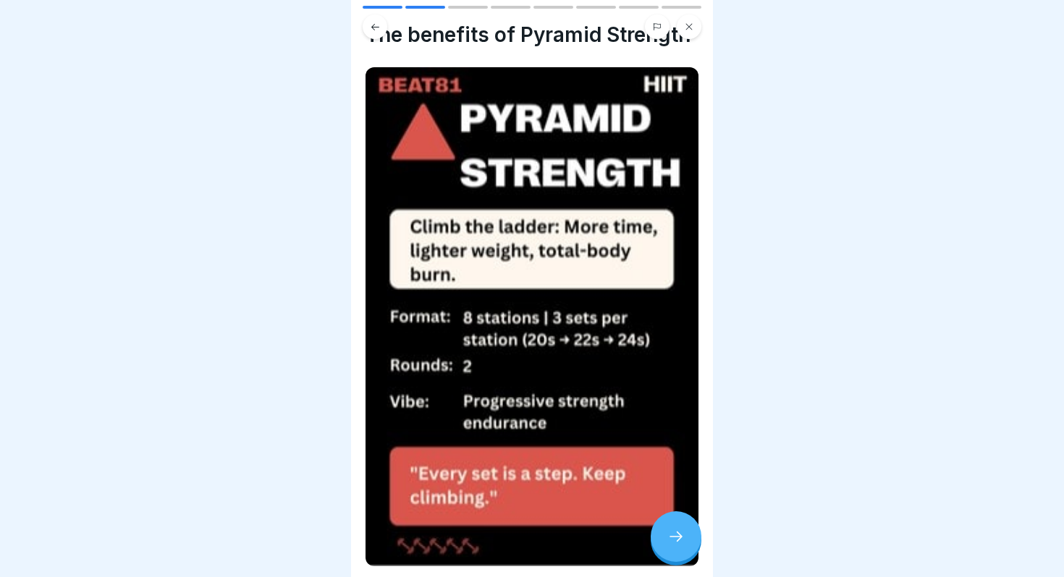
click at [674, 530] on icon at bounding box center [675, 536] width 17 height 17
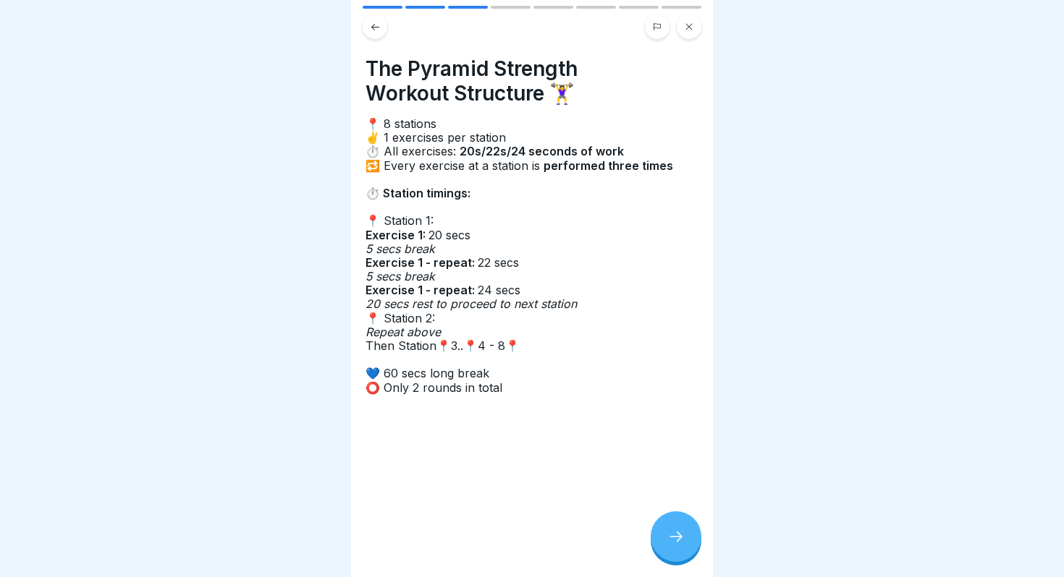
click at [671, 528] on div at bounding box center [675, 537] width 51 height 51
